Goal: Information Seeking & Learning: Learn about a topic

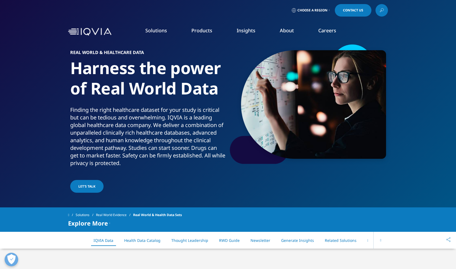
click at [285, 155] on link "COMMERCIALIZATION OVERVIEW" at bounding box center [278, 152] width 82 height 14
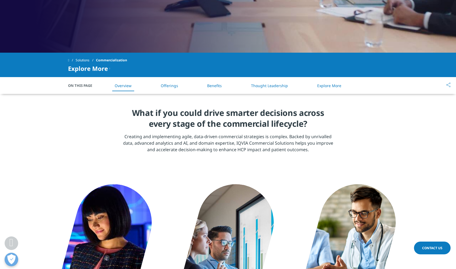
scroll to position [174, 0]
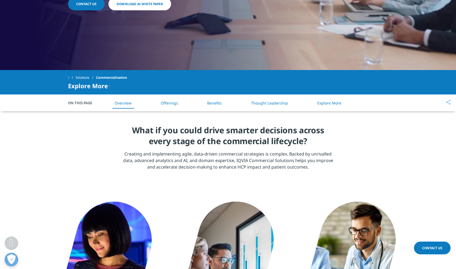
click at [124, 103] on link "Overview" at bounding box center [123, 102] width 17 height 5
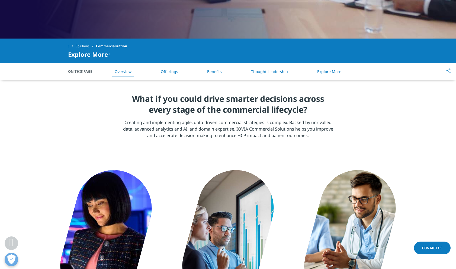
scroll to position [163, 0]
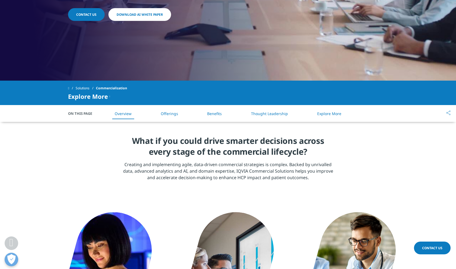
scroll to position [174, 0]
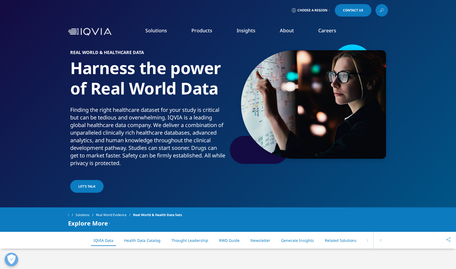
click at [385, 122] on link "Launch Strategy and Management" at bounding box center [404, 121] width 104 height 6
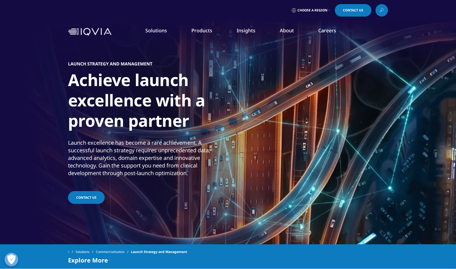
scroll to position [0, 0]
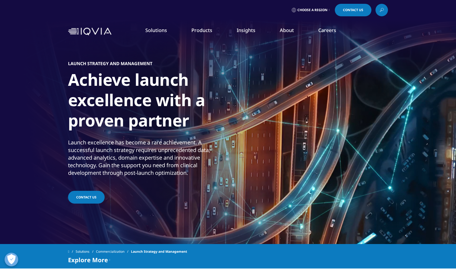
click at [390, 142] on link "Commercial Engagement Services" at bounding box center [404, 141] width 104 height 6
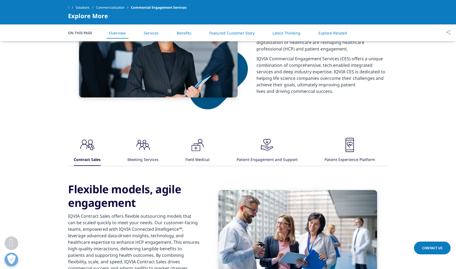
scroll to position [234, 0]
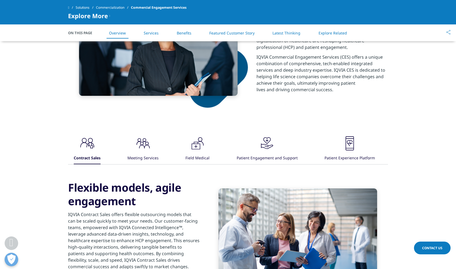
click at [118, 33] on link "Overview" at bounding box center [117, 32] width 17 height 5
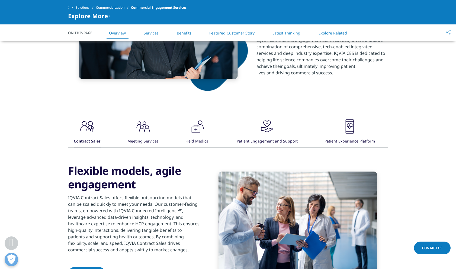
scroll to position [256, 0]
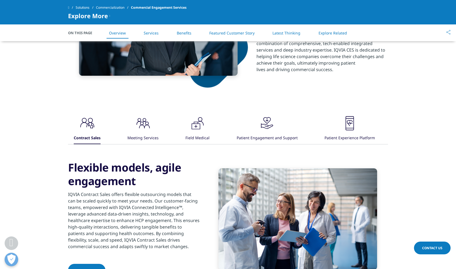
click at [85, 7] on link "Solutions" at bounding box center [86, 8] width 20 height 10
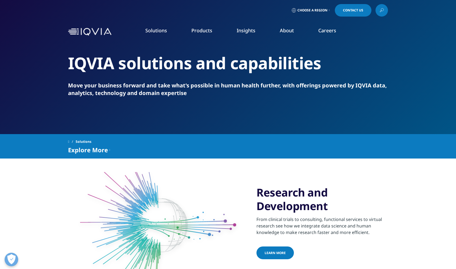
click at [376, 132] on link "Commercial Analytics & Consulting" at bounding box center [404, 131] width 104 height 6
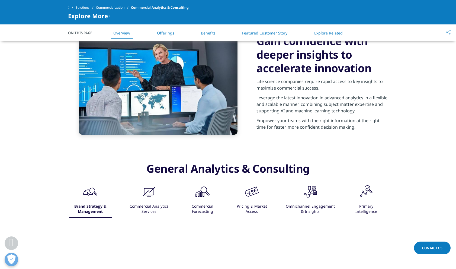
scroll to position [239, 0]
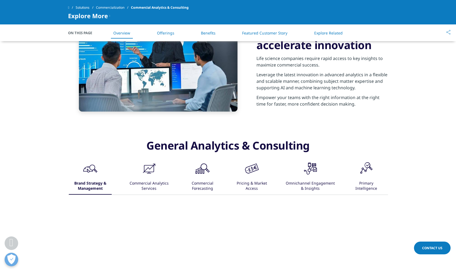
click at [152, 184] on div "Commercial Analytics Services" at bounding box center [149, 186] width 40 height 17
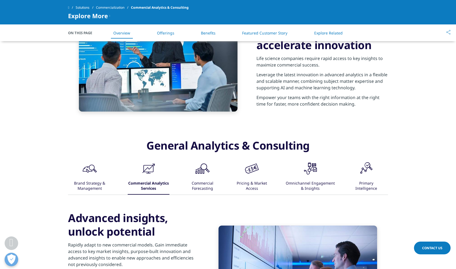
click at [206, 181] on div "Commercial Forecasting" at bounding box center [203, 186] width 32 height 17
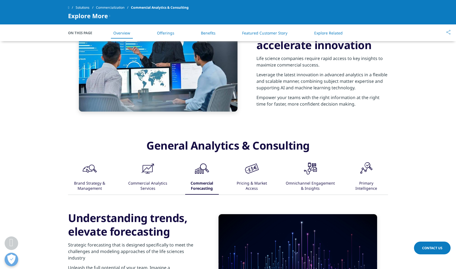
click at [254, 186] on div "Pricing & Market Access" at bounding box center [252, 186] width 32 height 17
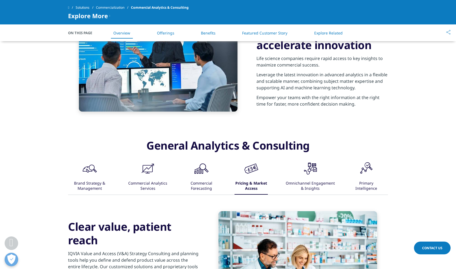
click at [317, 185] on div "Omnichannel Engagement & Insights" at bounding box center [310, 186] width 51 height 17
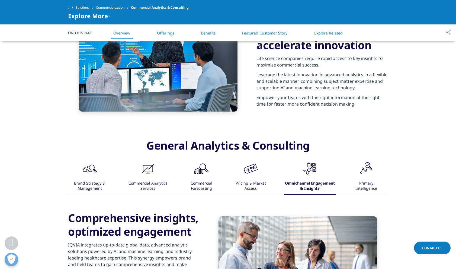
click at [370, 186] on div "Primary Intelligence" at bounding box center [366, 186] width 27 height 17
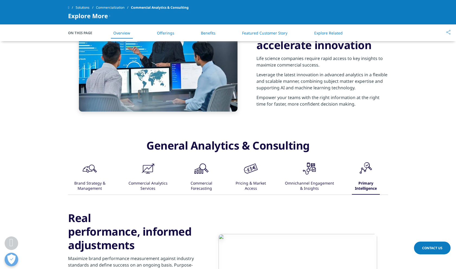
click at [311, 184] on div "Omnichannel Engagement & Insights" at bounding box center [309, 186] width 51 height 17
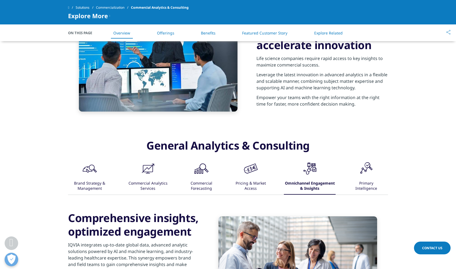
click at [87, 180] on div "Brand Strategy & Management" at bounding box center [90, 186] width 42 height 17
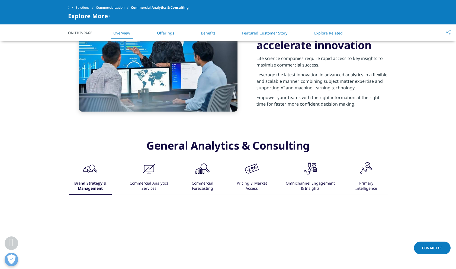
click at [148, 181] on div "Commercial Analytics Services" at bounding box center [149, 186] width 40 height 17
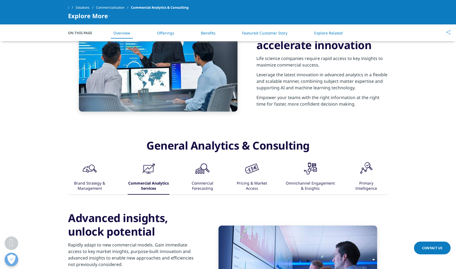
click at [202, 182] on div "Commercial Forecasting" at bounding box center [203, 186] width 32 height 17
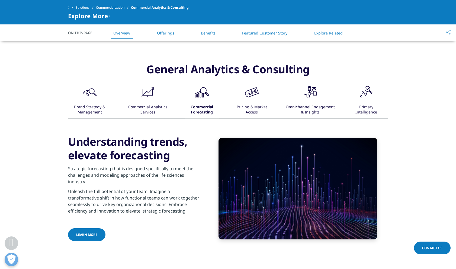
scroll to position [320, 0]
